Goal: Find specific page/section: Find specific page/section

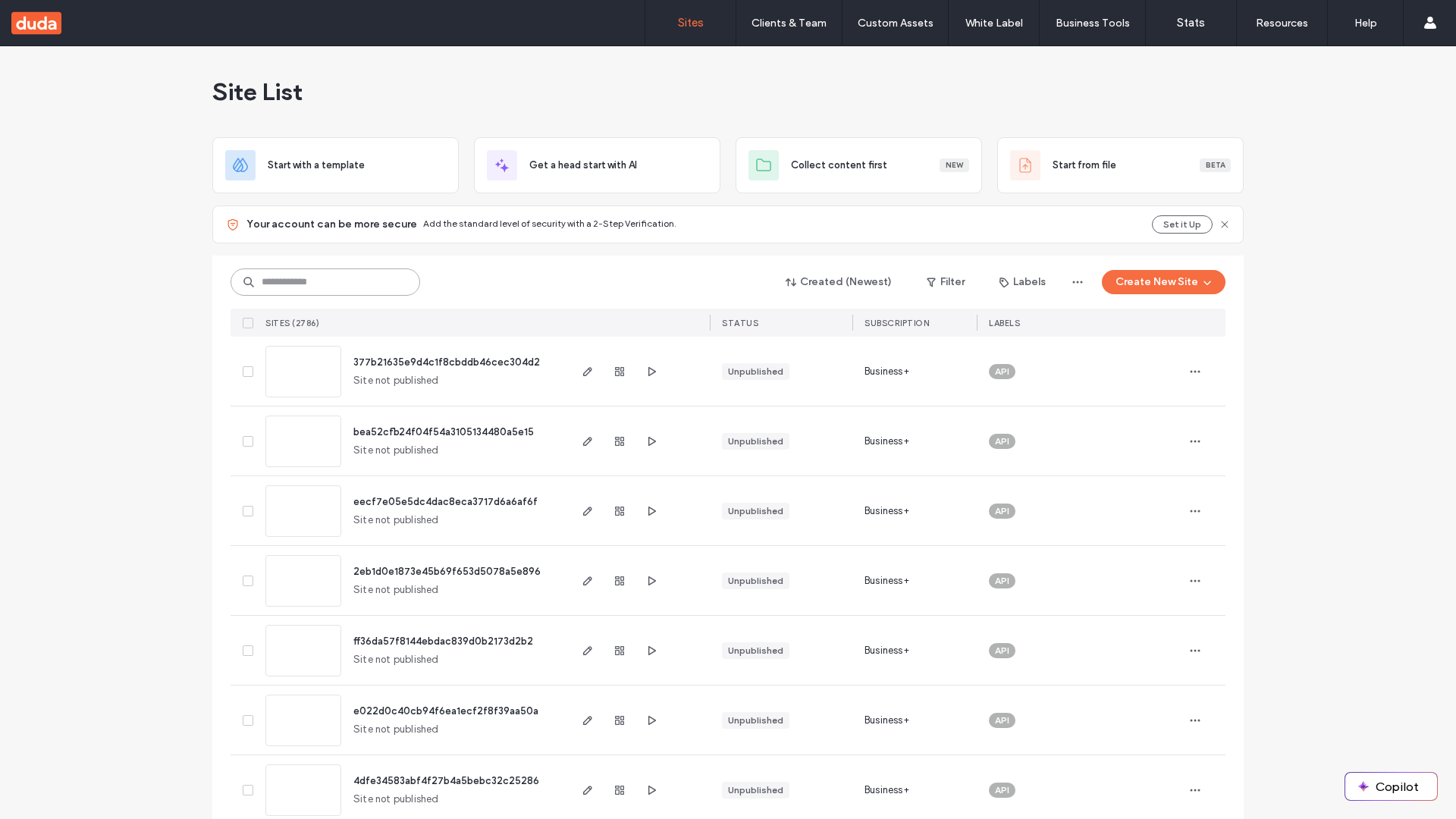
click at [325, 282] on input at bounding box center [325, 281] width 189 height 27
type input "**********"
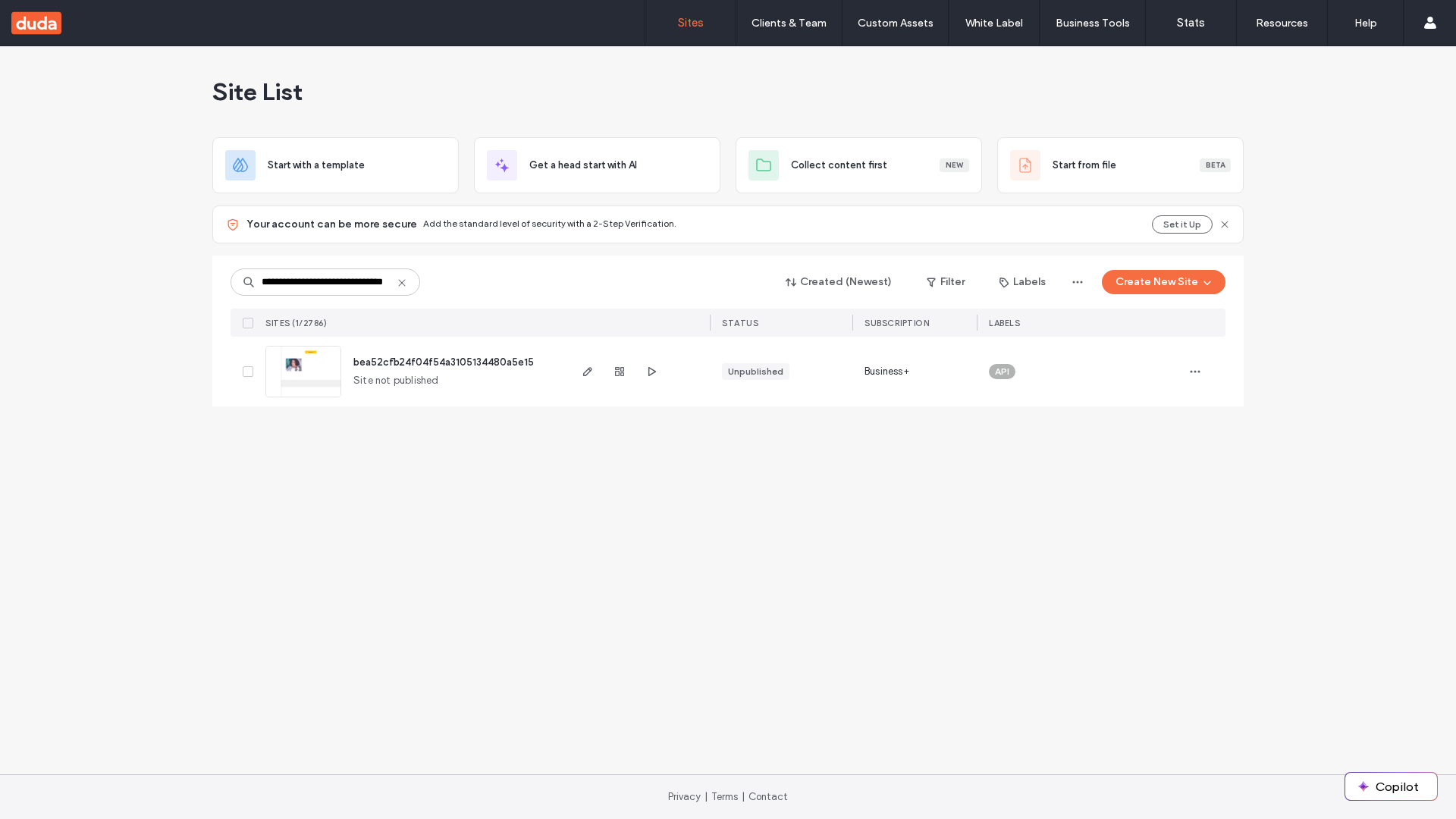
click at [446, 361] on span "bea52cfb24f04f54a3105134480a5e15" at bounding box center [444, 361] width 181 height 11
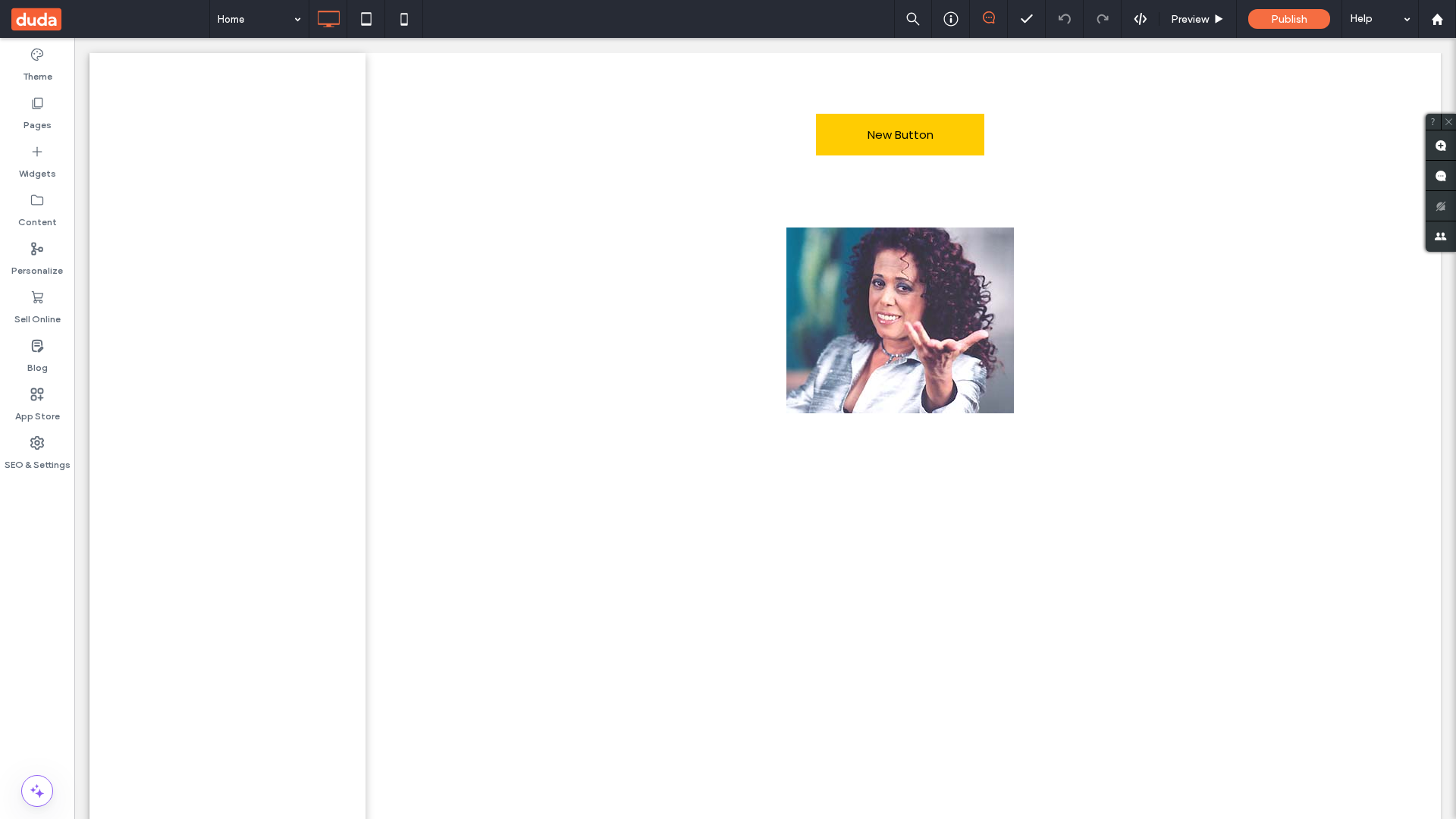
click at [37, 162] on label "Widgets" at bounding box center [38, 170] width 37 height 21
